Goal: Task Accomplishment & Management: Complete application form

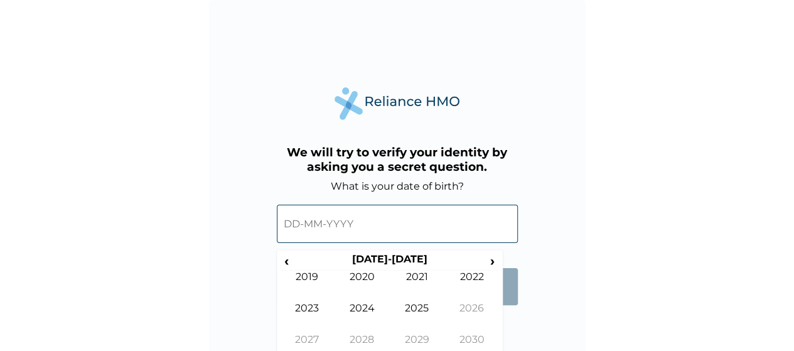
click at [340, 225] on input "text" at bounding box center [397, 224] width 241 height 38
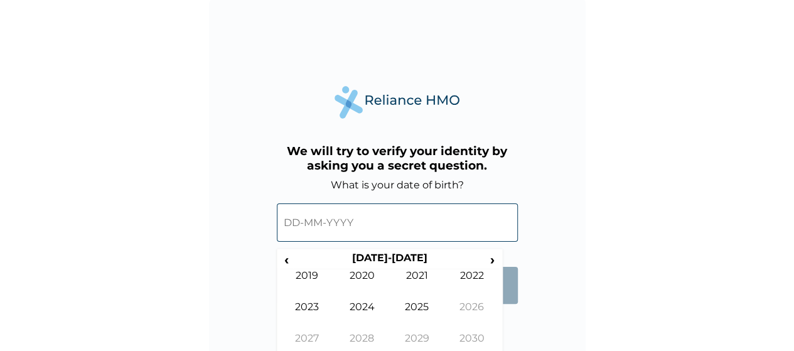
scroll to position [25, 0]
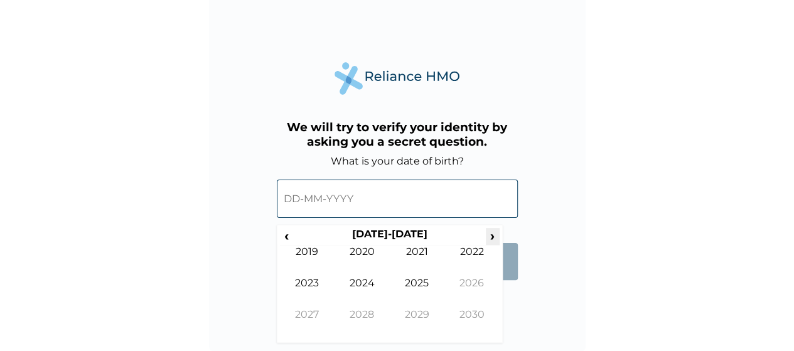
click at [486, 234] on span "›" at bounding box center [493, 236] width 14 height 16
click at [287, 234] on span "‹" at bounding box center [286, 236] width 13 height 16
click at [292, 234] on span "‹" at bounding box center [286, 236] width 13 height 16
click at [284, 240] on span "‹" at bounding box center [286, 236] width 13 height 16
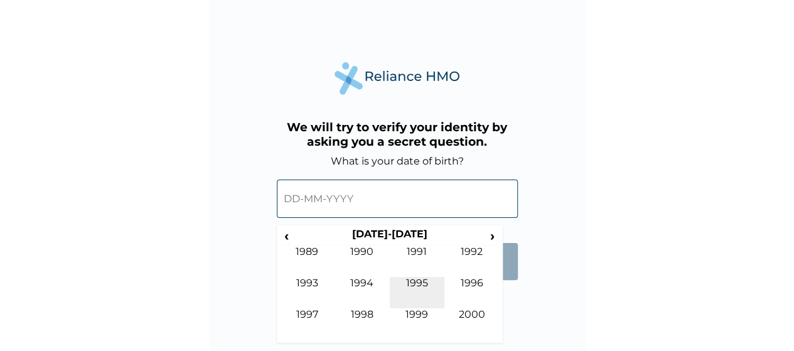
click at [418, 281] on td "1995" at bounding box center [417, 292] width 55 height 31
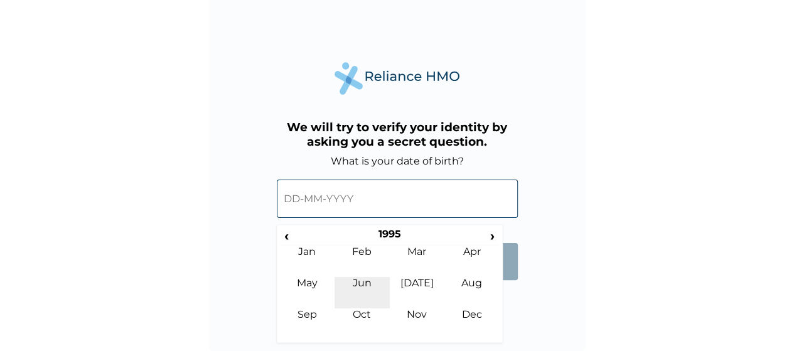
click at [367, 283] on td "Jun" at bounding box center [362, 292] width 55 height 31
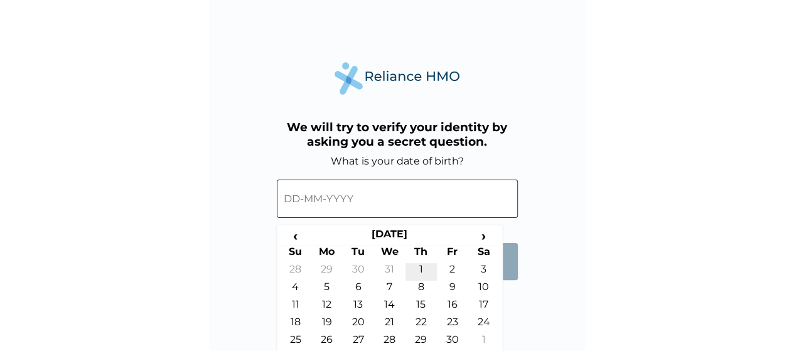
click at [418, 267] on td "1" at bounding box center [421, 272] width 31 height 18
type input "01-06-1995"
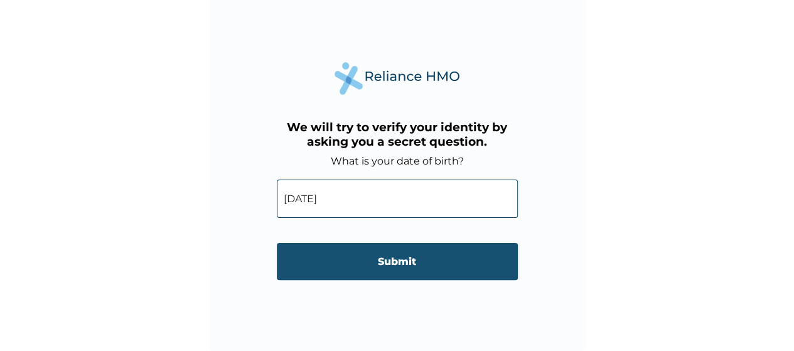
click at [373, 257] on input "Submit" at bounding box center [397, 261] width 241 height 37
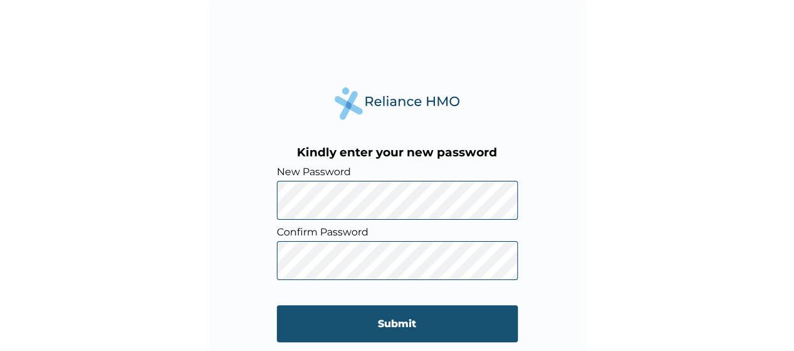
click at [425, 318] on input "Submit" at bounding box center [397, 323] width 241 height 37
